Goal: Information Seeking & Learning: Learn about a topic

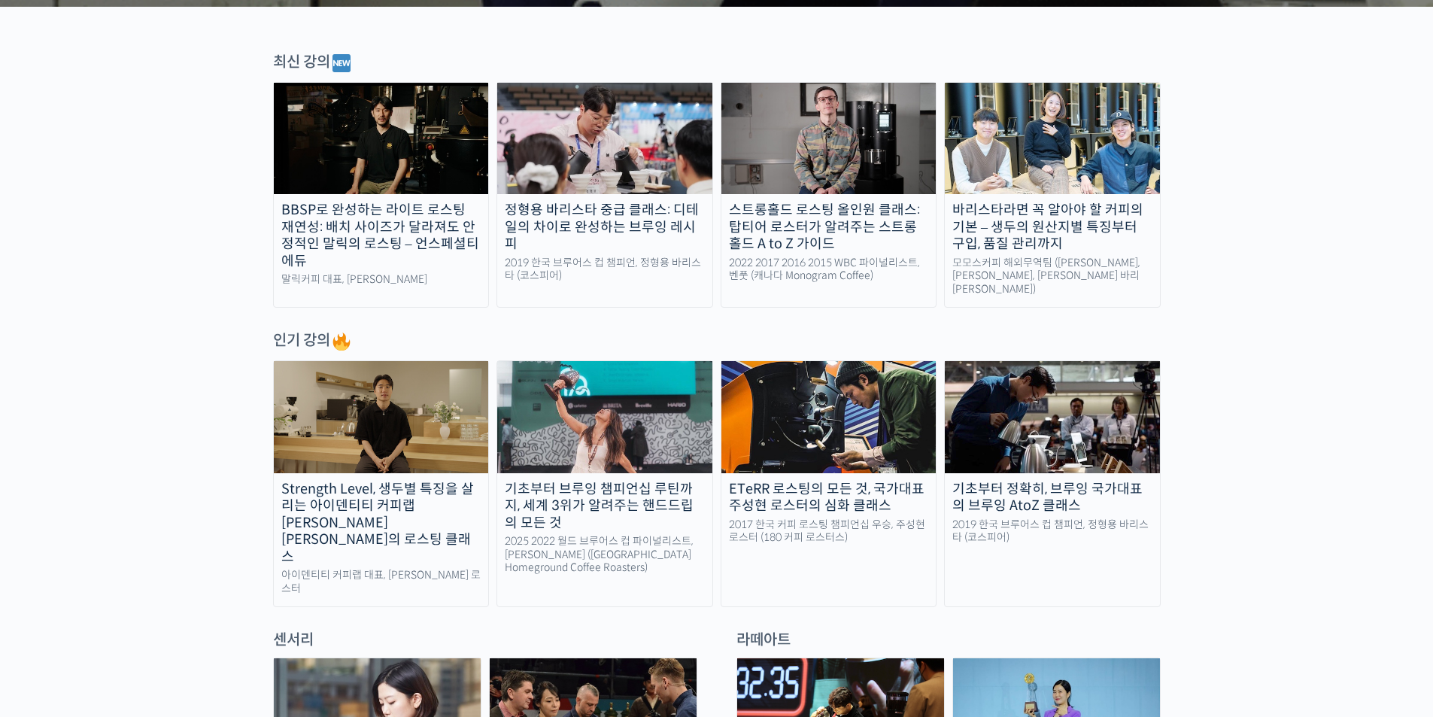
scroll to position [526, 0]
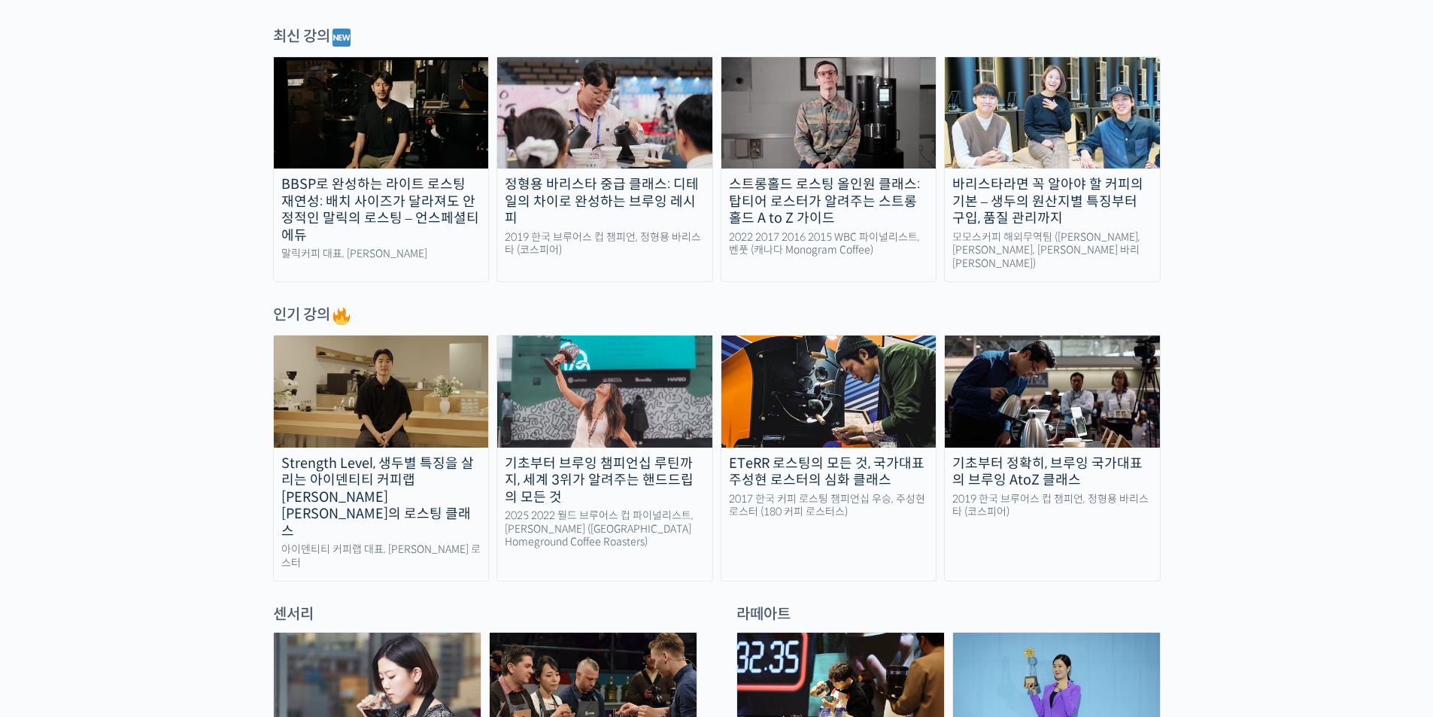
click at [607, 386] on img at bounding box center [604, 390] width 215 height 111
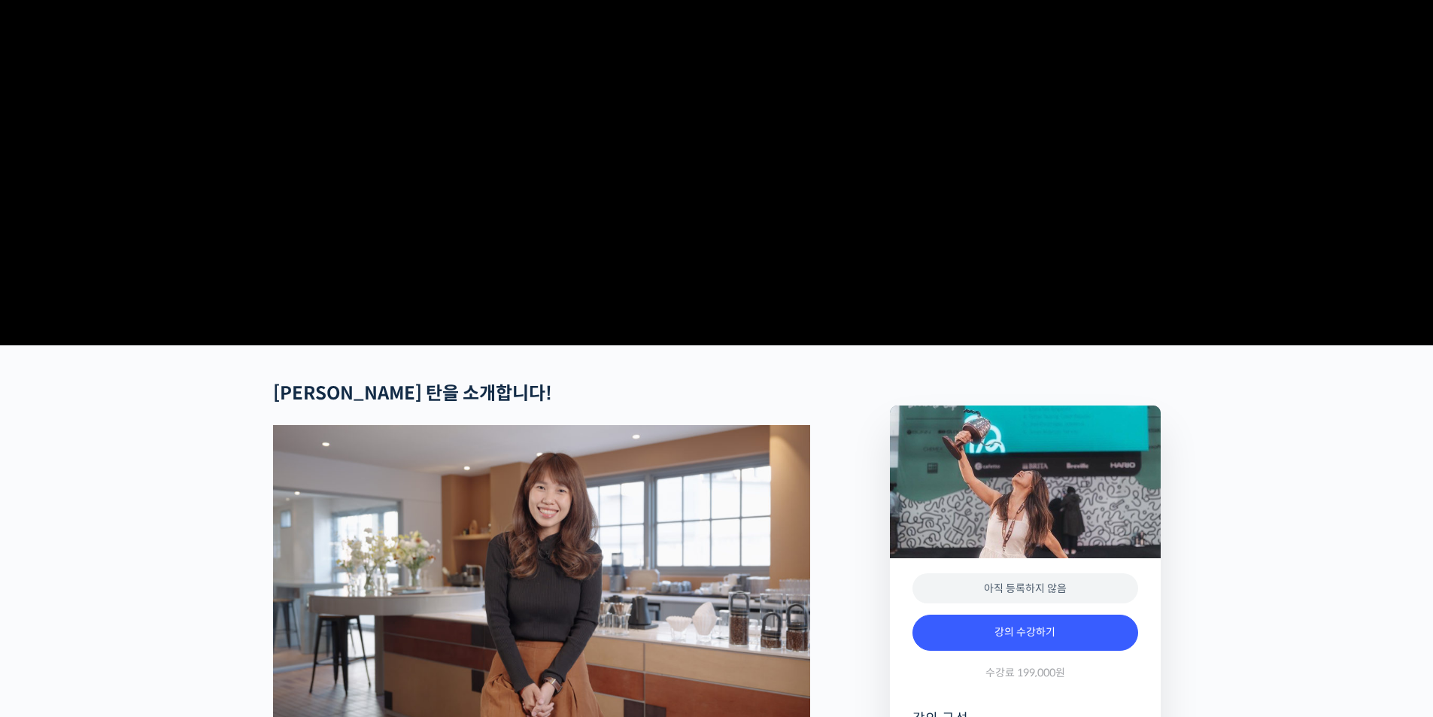
scroll to position [75, 0]
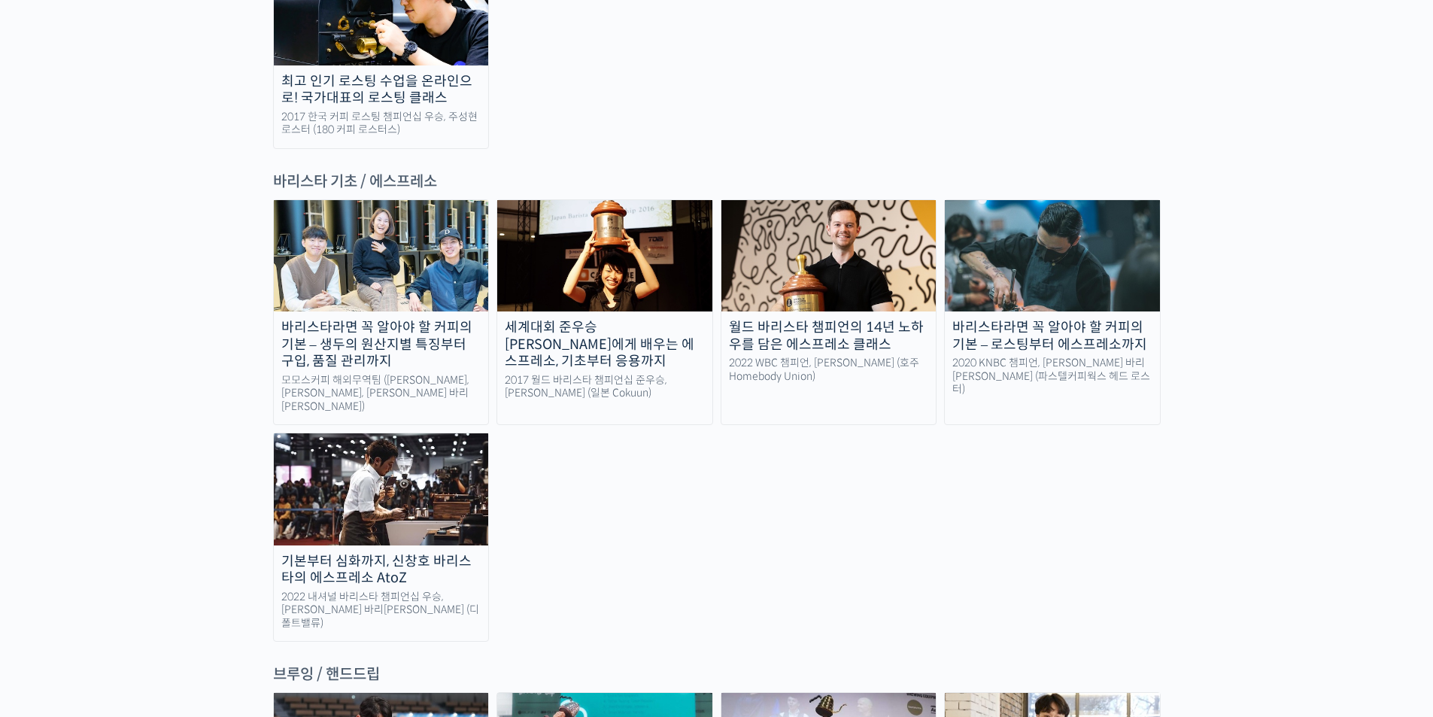
scroll to position [1955, 0]
click at [394, 434] on img at bounding box center [381, 489] width 215 height 111
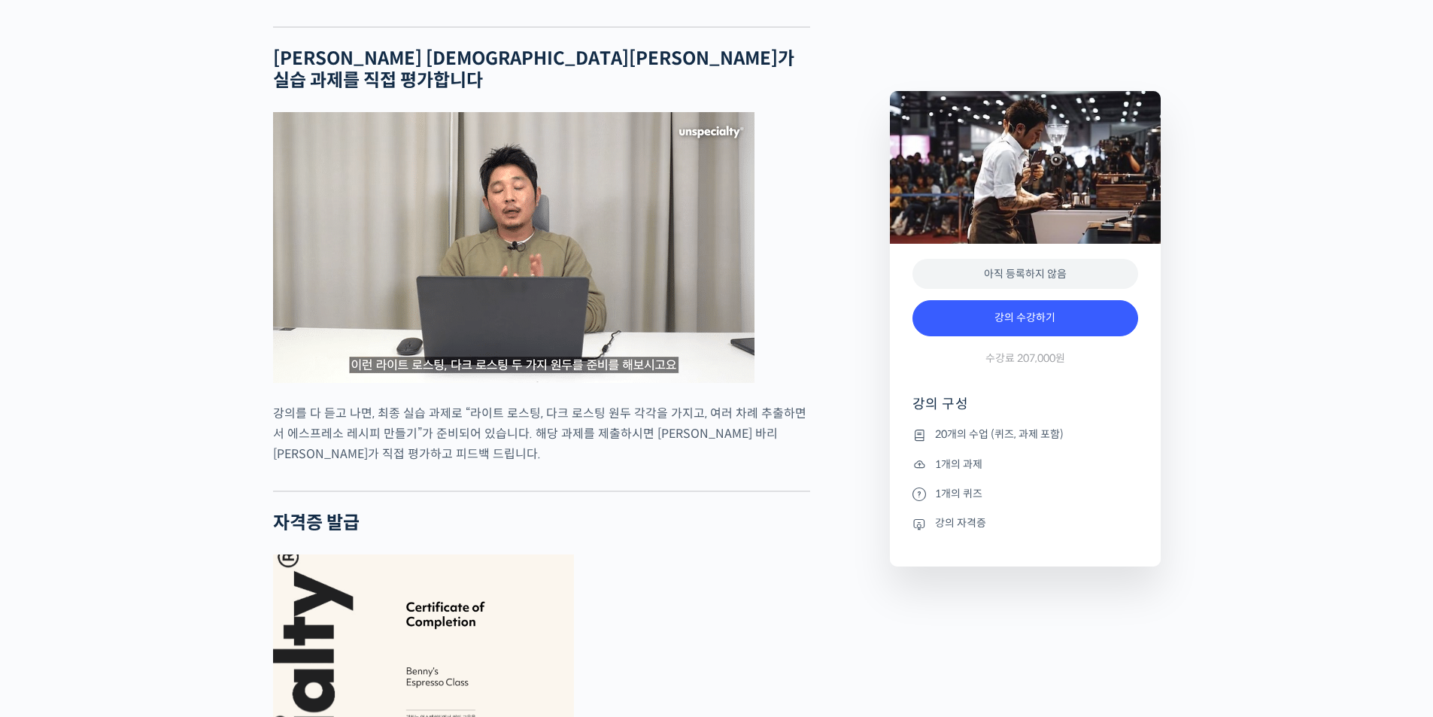
scroll to position [4588, 0]
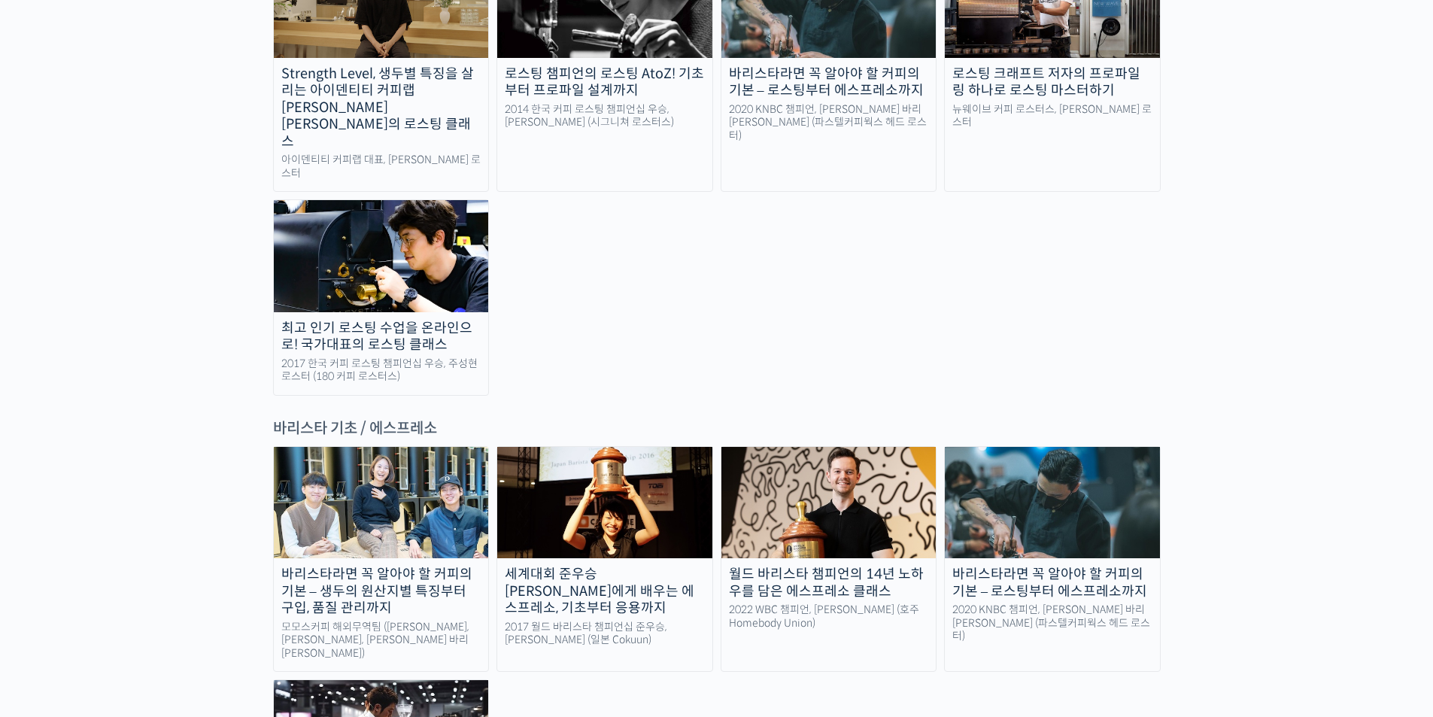
scroll to position [1655, 0]
